Goal: Transaction & Acquisition: Purchase product/service

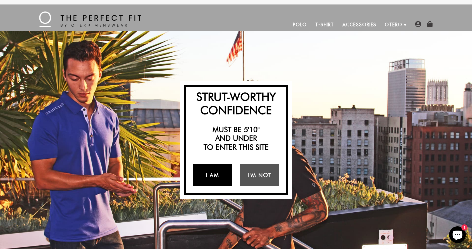
click at [204, 179] on link "I Am" at bounding box center [212, 175] width 39 height 22
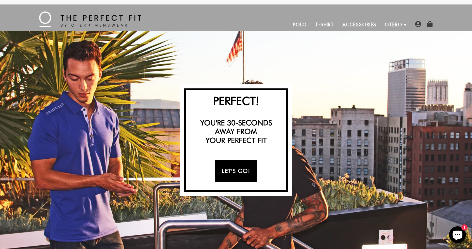
click at [219, 173] on link "Let's Go!" at bounding box center [236, 171] width 42 height 22
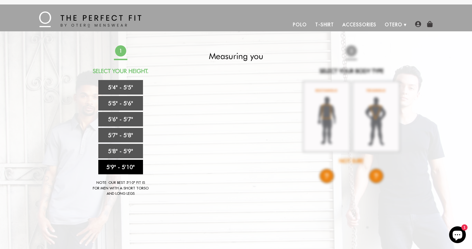
click at [127, 165] on link "5'9" - 5'10"" at bounding box center [120, 167] width 45 height 15
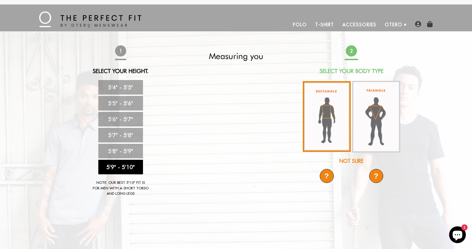
click at [318, 122] on img at bounding box center [327, 116] width 48 height 71
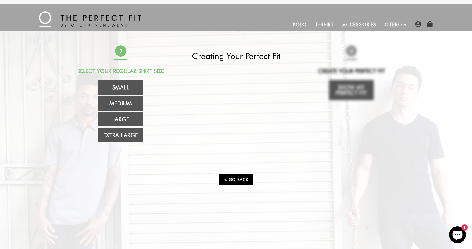
click at [244, 179] on link "< Go Back" at bounding box center [236, 179] width 35 height 11
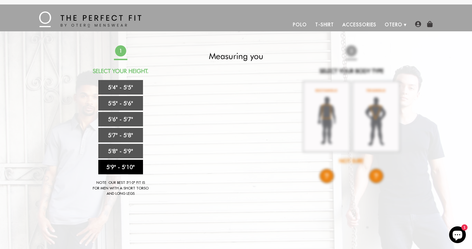
click at [134, 168] on link "5'9" - 5'10"" at bounding box center [120, 167] width 45 height 15
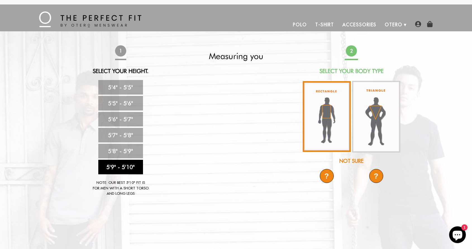
click at [325, 121] on img at bounding box center [327, 116] width 48 height 71
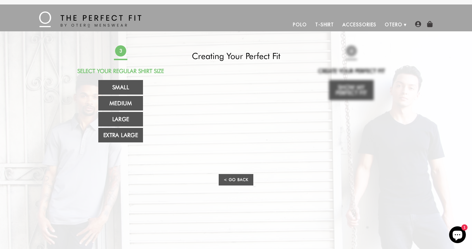
click at [337, 91] on div "3 Select Your Regular Shirt Size Small Medium Large Extra Large Creating Your P…" at bounding box center [236, 119] width 330 height 148
click at [128, 138] on link "Extra Large" at bounding box center [120, 135] width 45 height 15
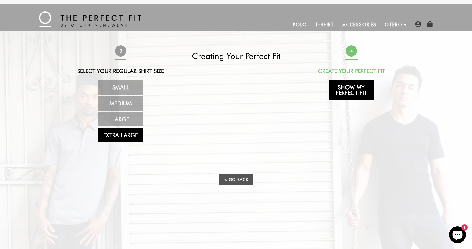
click at [340, 93] on link "Show My Perfect Fit" at bounding box center [351, 90] width 45 height 20
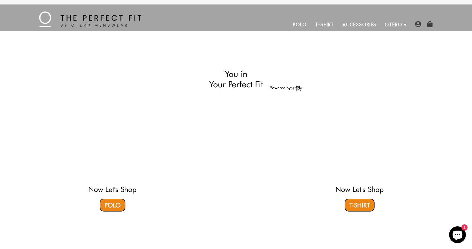
select select "59-510"
select select "XL"
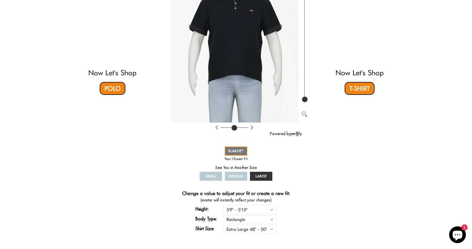
scroll to position [22, 0]
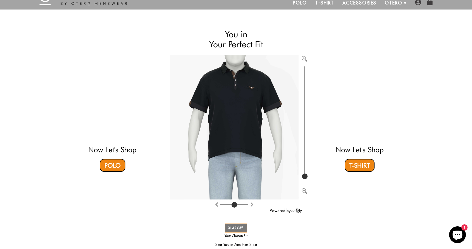
click at [115, 86] on video at bounding box center [112, 98] width 167 height 83
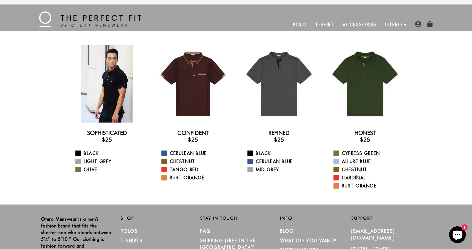
scroll to position [2, 0]
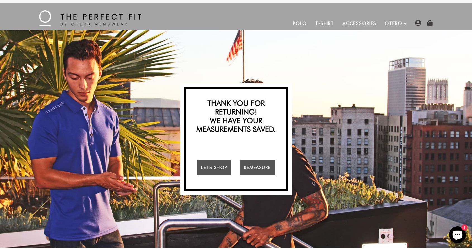
scroll to position [2, 0]
